Goal: Transaction & Acquisition: Purchase product/service

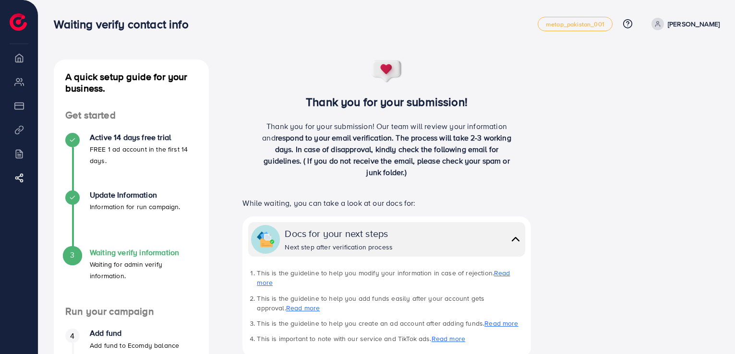
scroll to position [37, 0]
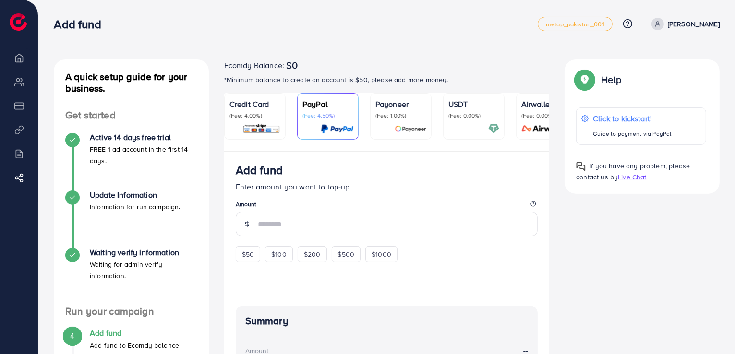
scroll to position [179, 0]
click at [363, 35] on div "Add fund metap_pakistan_001 Help Center Contact Support Plans and Pricing Term …" at bounding box center [387, 24] width 666 height 27
